Goal: Information Seeking & Learning: Understand process/instructions

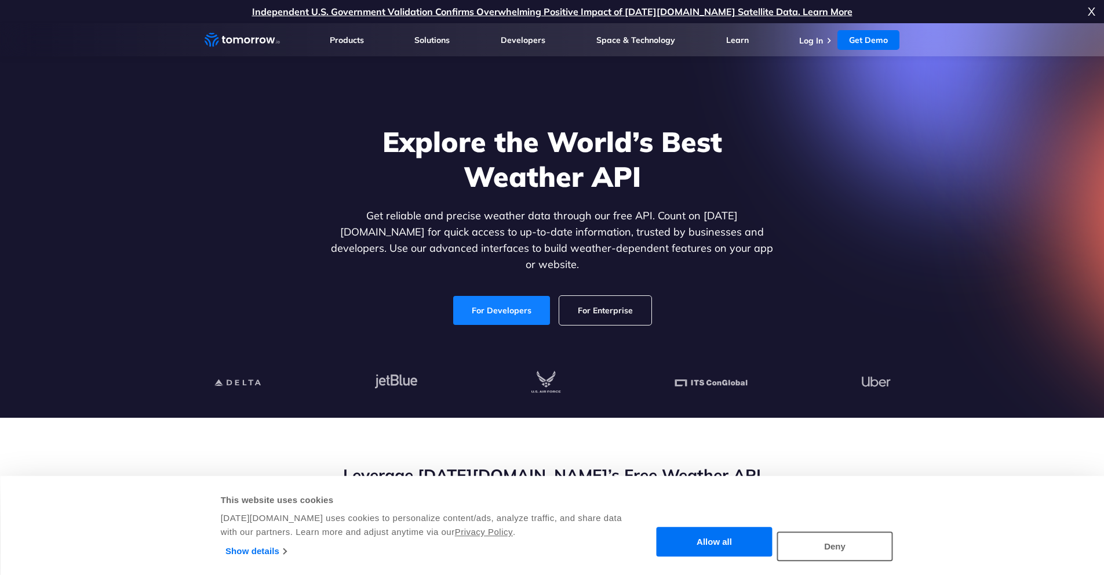
click at [495, 306] on link "For Developers" at bounding box center [501, 310] width 97 height 29
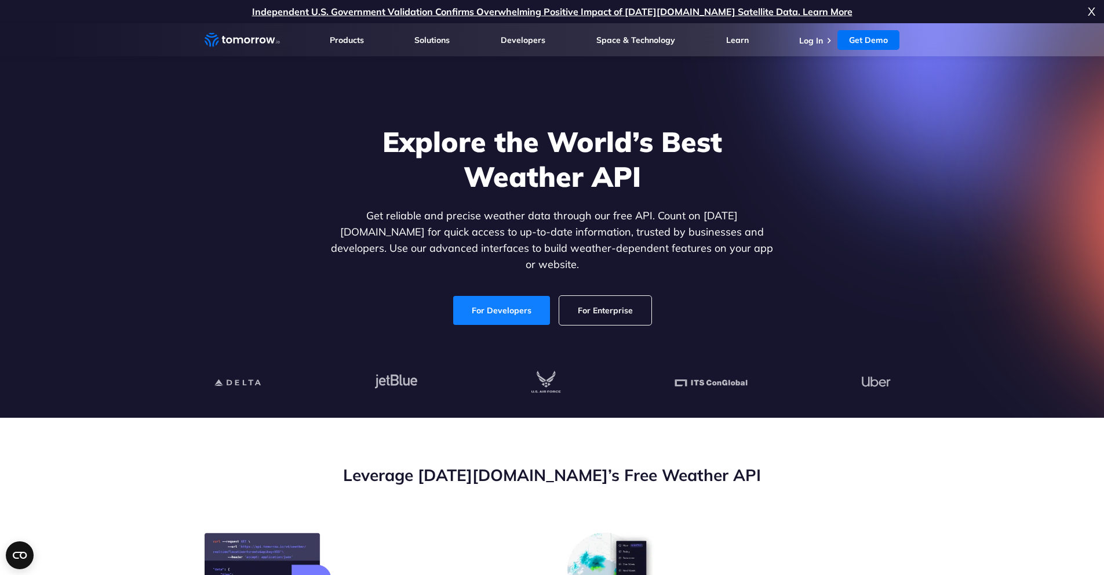
click at [498, 301] on link "For Developers" at bounding box center [501, 310] width 97 height 29
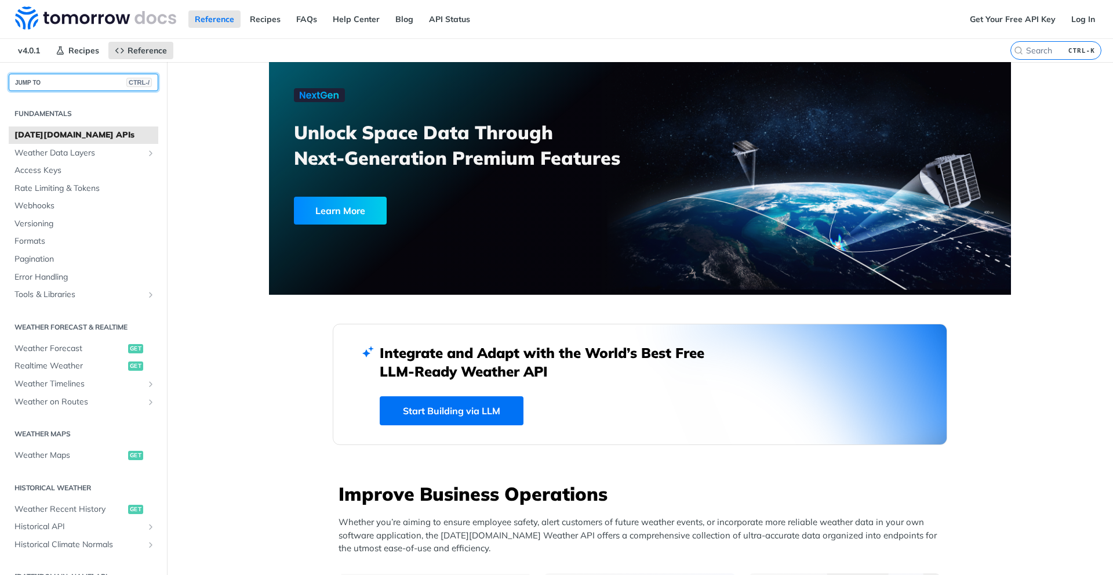
click at [92, 89] on button "JUMP TO CTRL-/" at bounding box center [84, 82] width 150 height 17
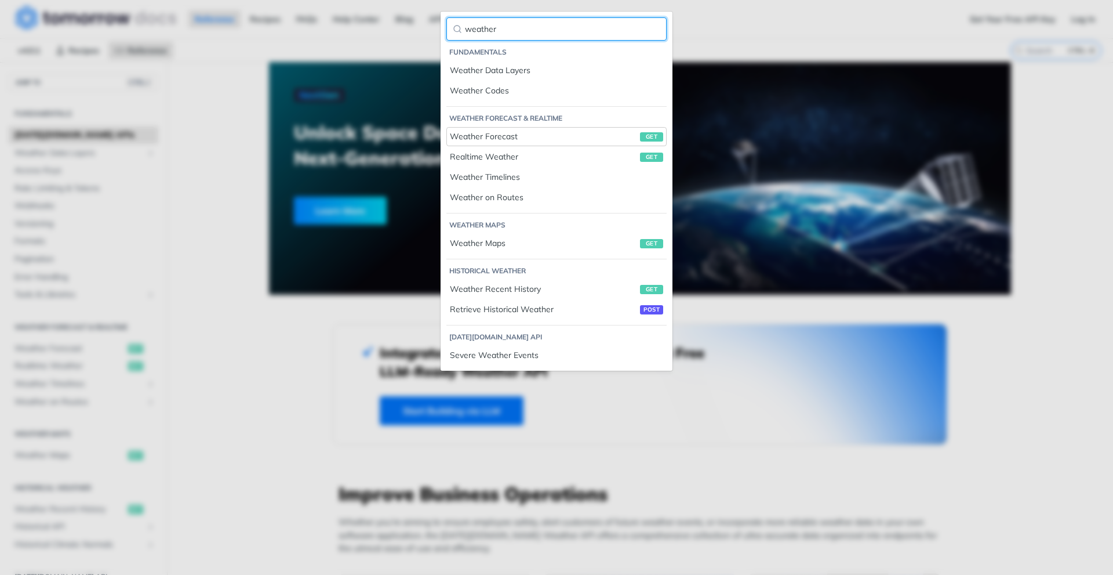
type input "weather"
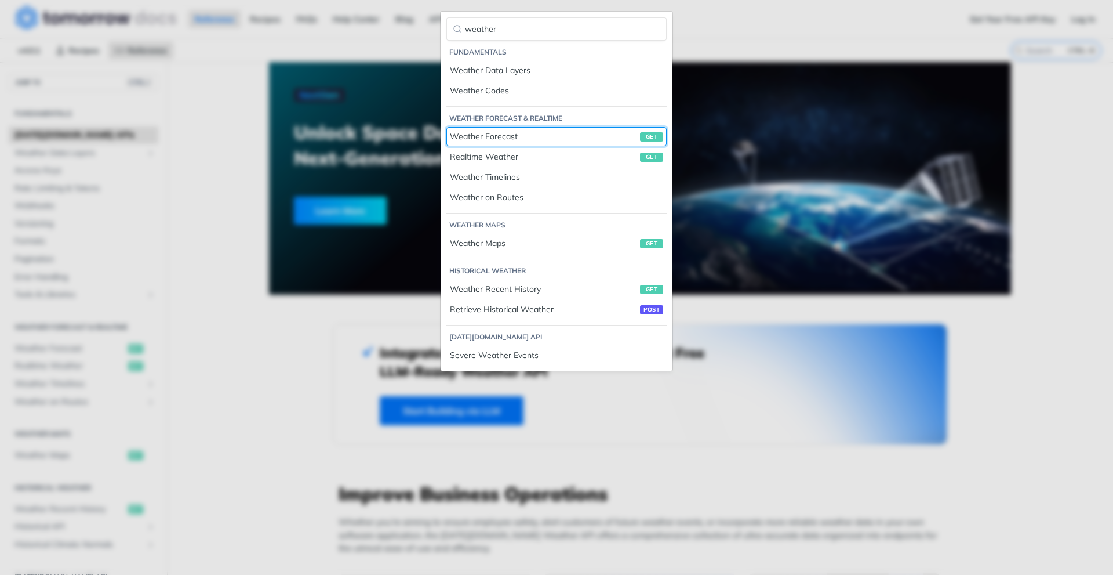
click at [506, 136] on div "Weather Forecast get" at bounding box center [556, 136] width 213 height 12
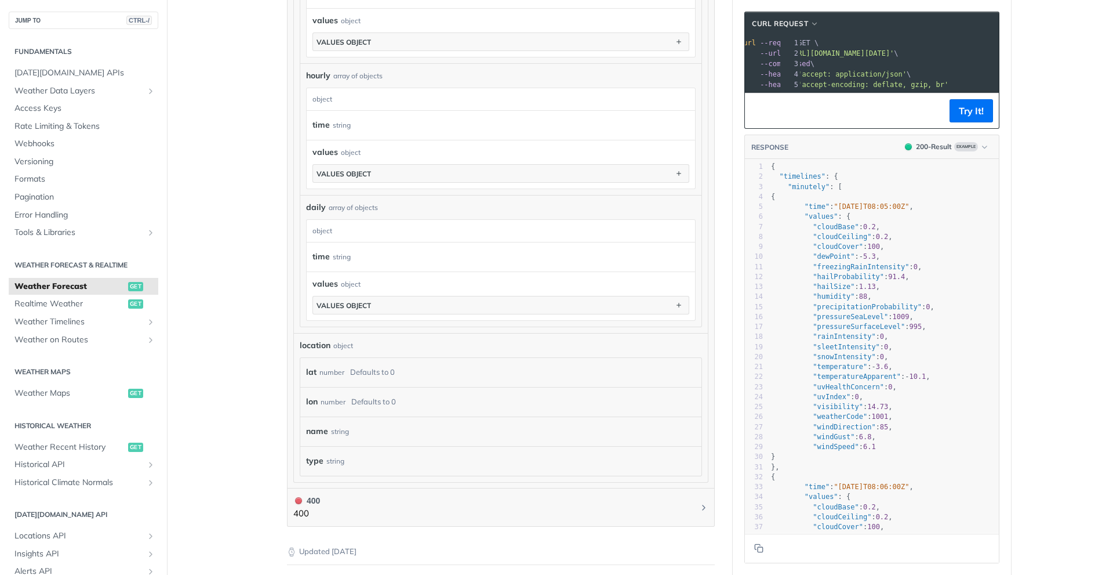
scroll to position [0, 16]
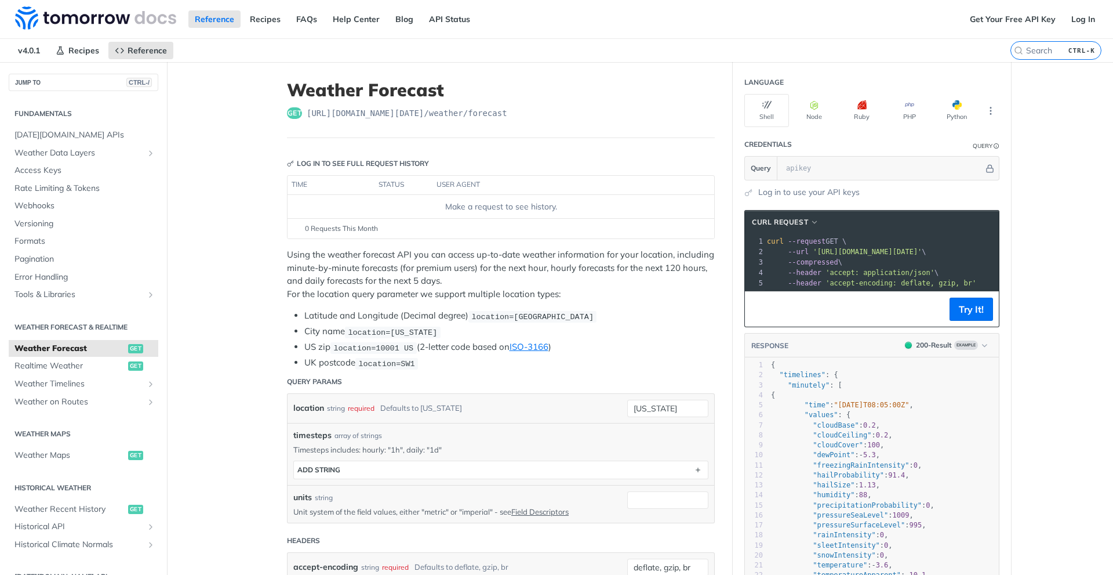
click at [289, 113] on span "get" at bounding box center [294, 113] width 15 height 12
